Goal: Transaction & Acquisition: Purchase product/service

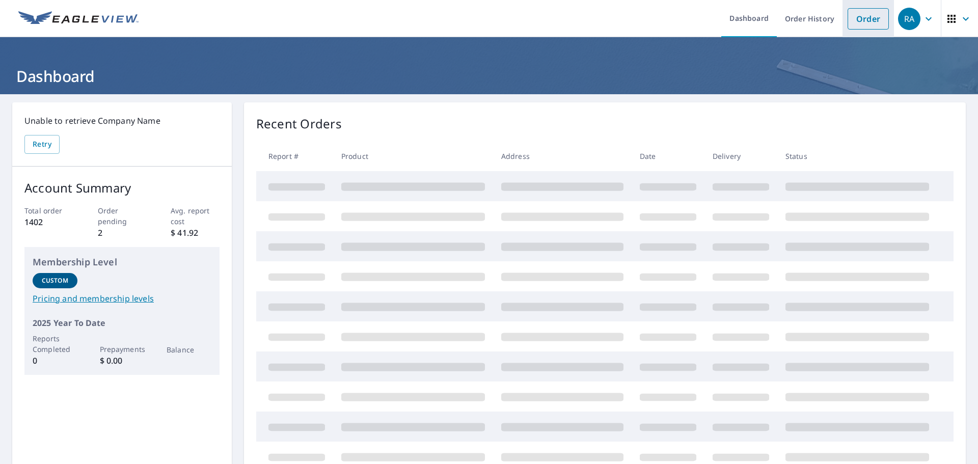
click at [862, 18] on link "Order" at bounding box center [867, 18] width 41 height 21
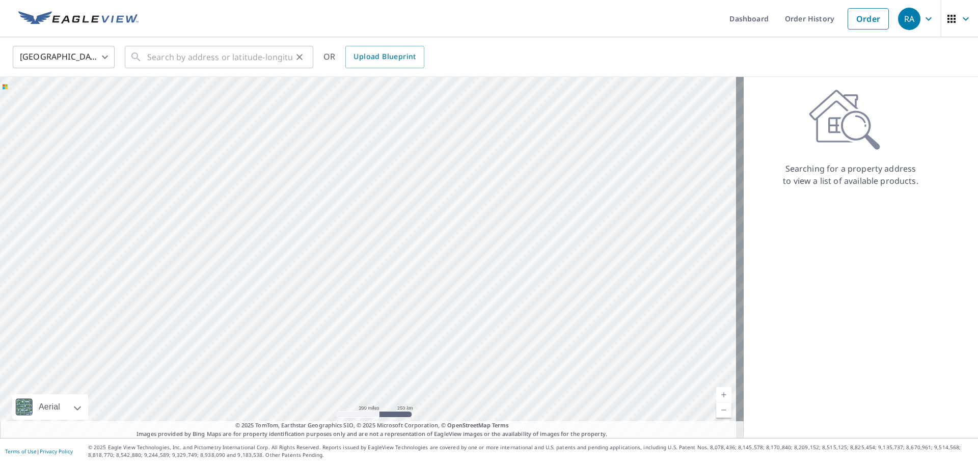
click at [147, 57] on div "​" at bounding box center [219, 57] width 188 height 22
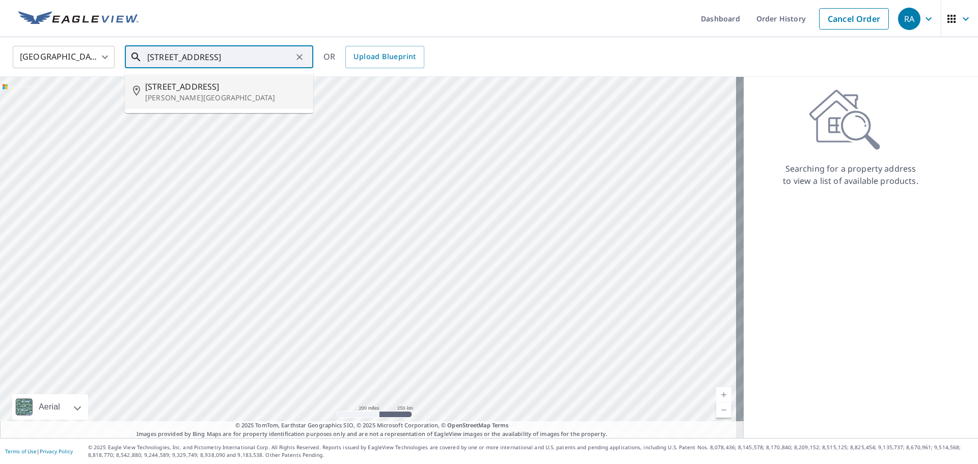
click at [169, 91] on span "[STREET_ADDRESS]" at bounding box center [225, 86] width 160 height 12
type input "[STREET_ADDRESS][PERSON_NAME]"
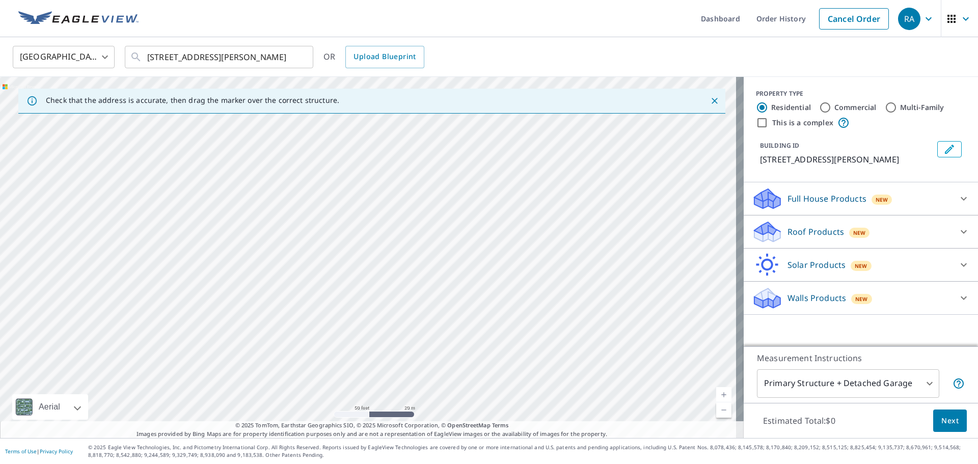
drag, startPoint x: 395, startPoint y: 264, endPoint x: 389, endPoint y: 163, distance: 100.5
click at [389, 166] on div "[STREET_ADDRESS][PERSON_NAME]" at bounding box center [371, 257] width 743 height 361
drag, startPoint x: 387, startPoint y: 267, endPoint x: 392, endPoint y: 168, distance: 99.4
click at [392, 161] on div "[STREET_ADDRESS][PERSON_NAME]" at bounding box center [371, 257] width 743 height 361
drag, startPoint x: 329, startPoint y: 254, endPoint x: 329, endPoint y: 261, distance: 7.1
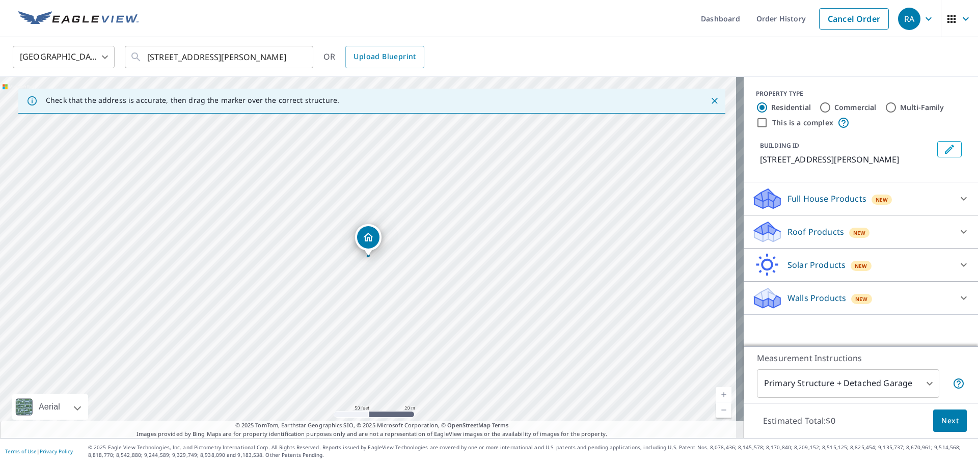
click at [797, 230] on p "Roof Products" at bounding box center [815, 232] width 57 height 12
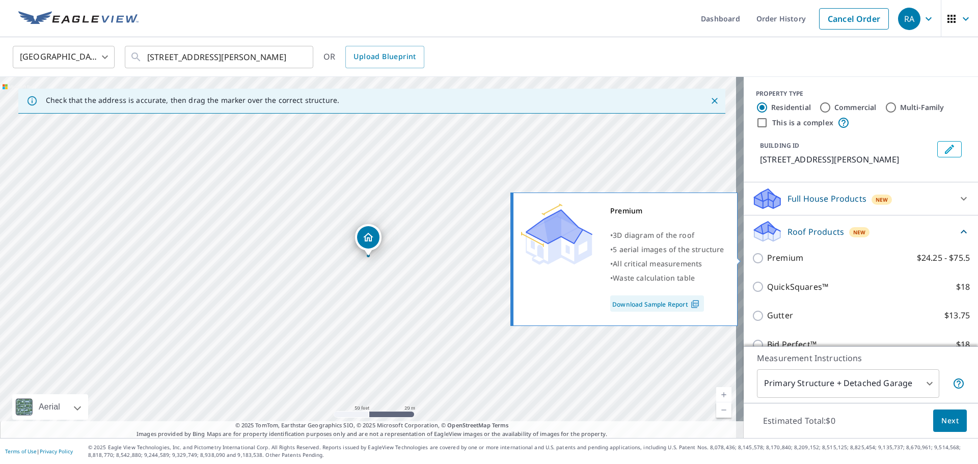
click at [752, 257] on input "Premium $24.25 - $75.5" at bounding box center [759, 258] width 15 height 12
checkbox input "true"
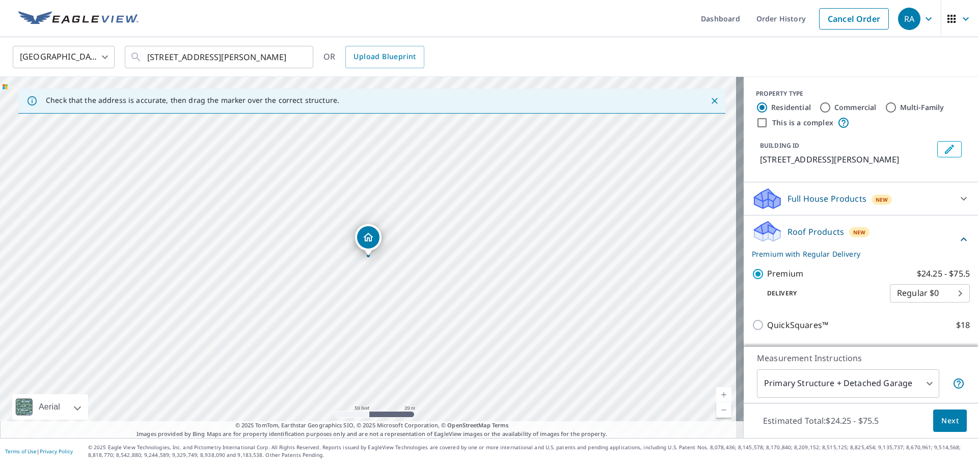
click at [943, 418] on span "Next" at bounding box center [949, 420] width 17 height 13
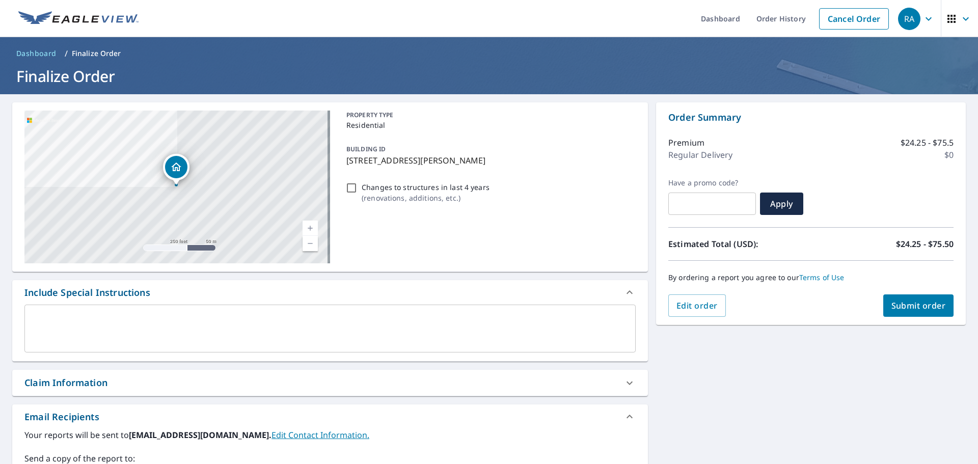
click at [39, 378] on div "Claim Information" at bounding box center [65, 383] width 83 height 14
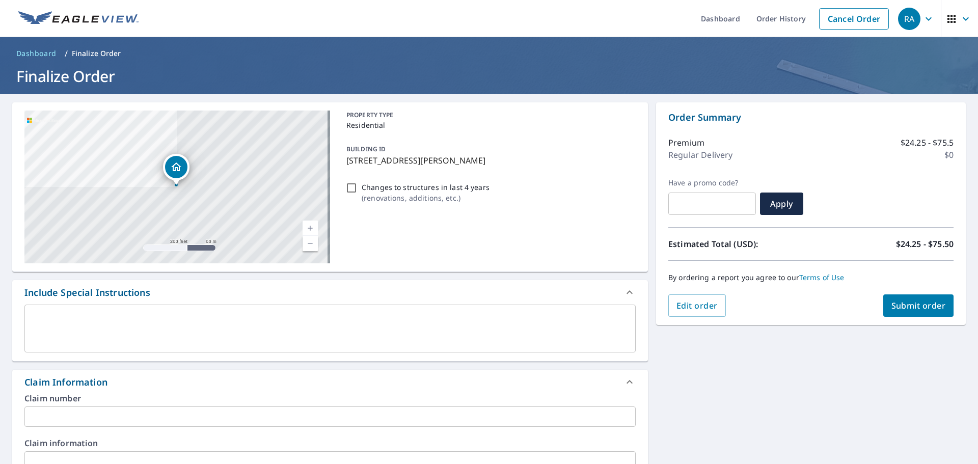
click at [31, 420] on input "text" at bounding box center [329, 416] width 611 height 20
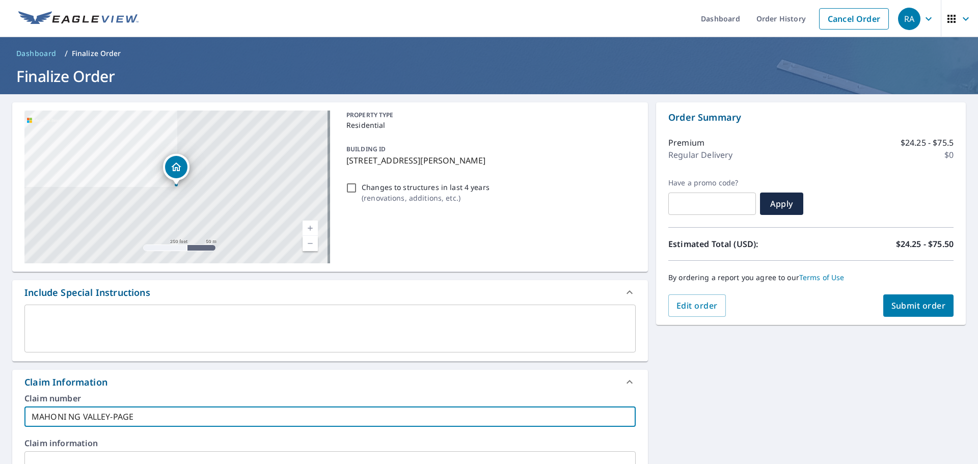
click at [68, 415] on input "MAHONI NG VALLEY-PAGE" at bounding box center [329, 416] width 611 height 20
type input "MAHONING VALLEY-PAGE"
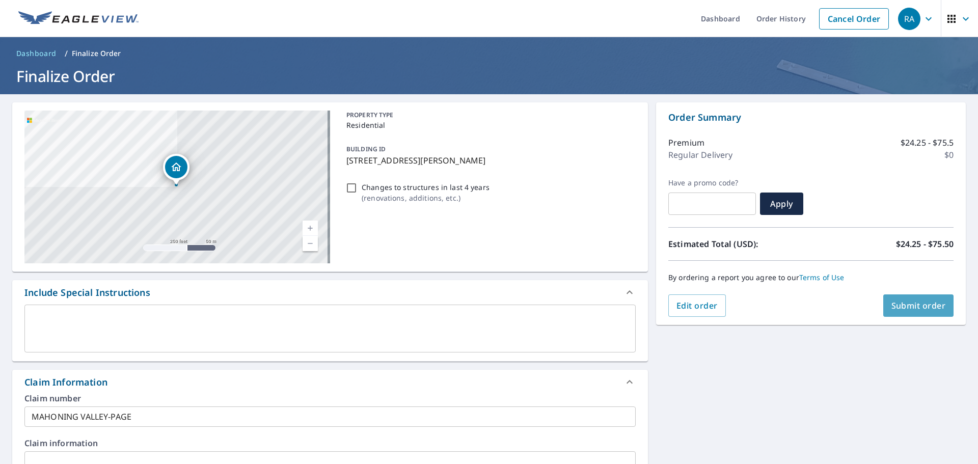
click at [901, 303] on span "Submit order" at bounding box center [918, 305] width 54 height 11
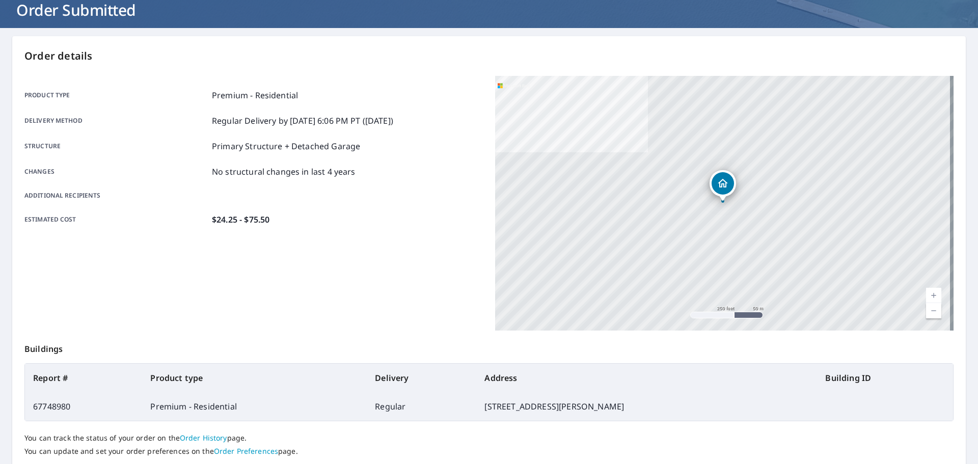
scroll to position [135, 0]
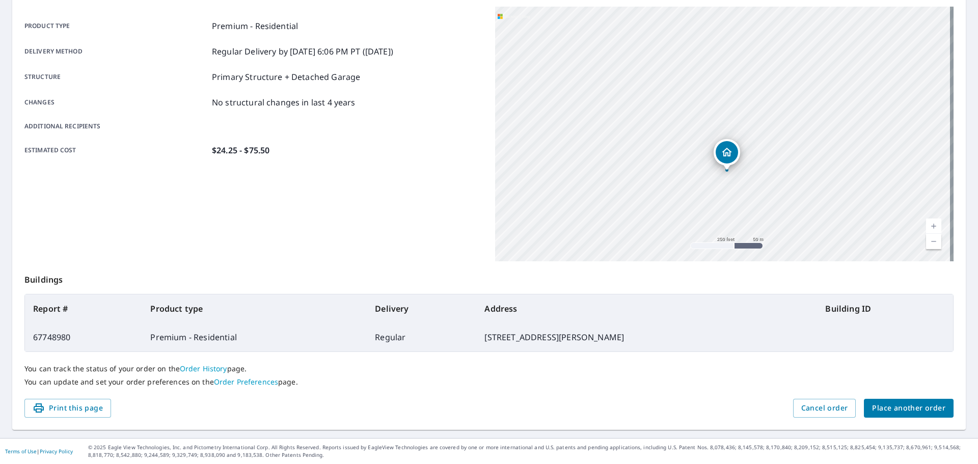
drag, startPoint x: 805, startPoint y: 100, endPoint x: 815, endPoint y: 183, distance: 84.1
click at [813, 185] on div "[STREET_ADDRESS][PERSON_NAME]" at bounding box center [724, 134] width 458 height 255
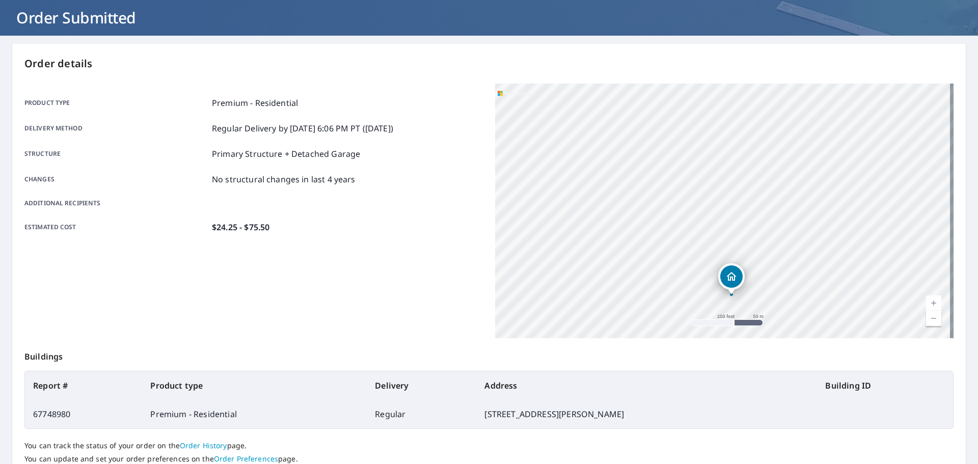
scroll to position [0, 0]
